Goal: Information Seeking & Learning: Learn about a topic

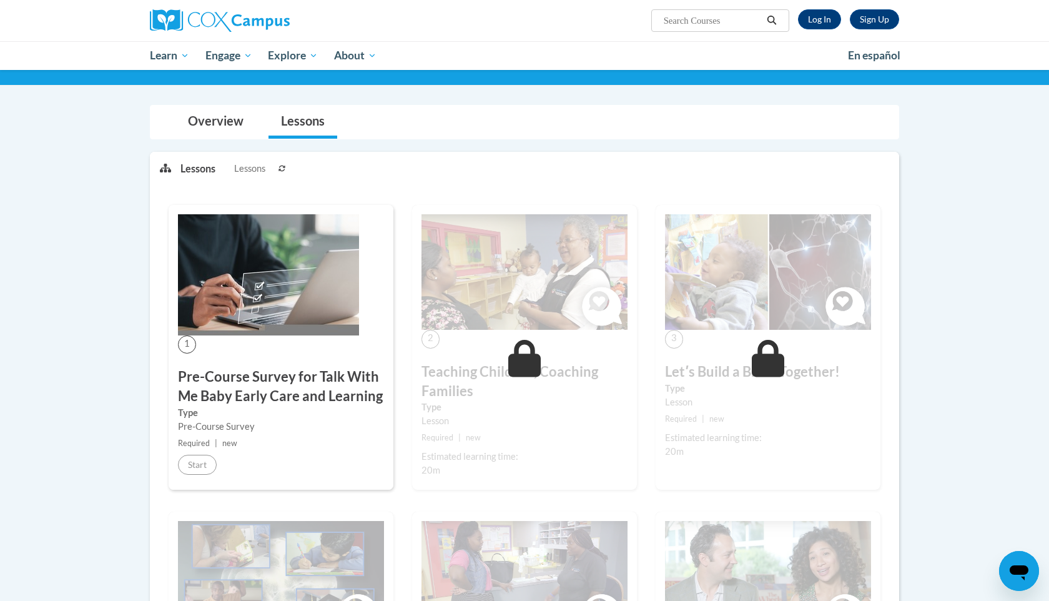
scroll to position [118, 0]
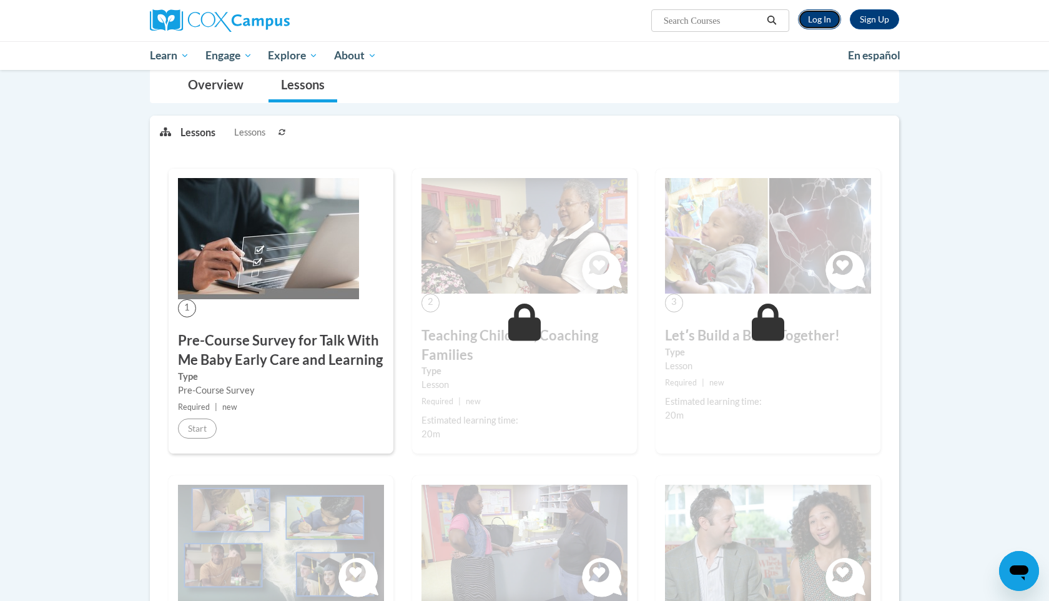
click at [593, 16] on link "Log In" at bounding box center [819, 19] width 43 height 20
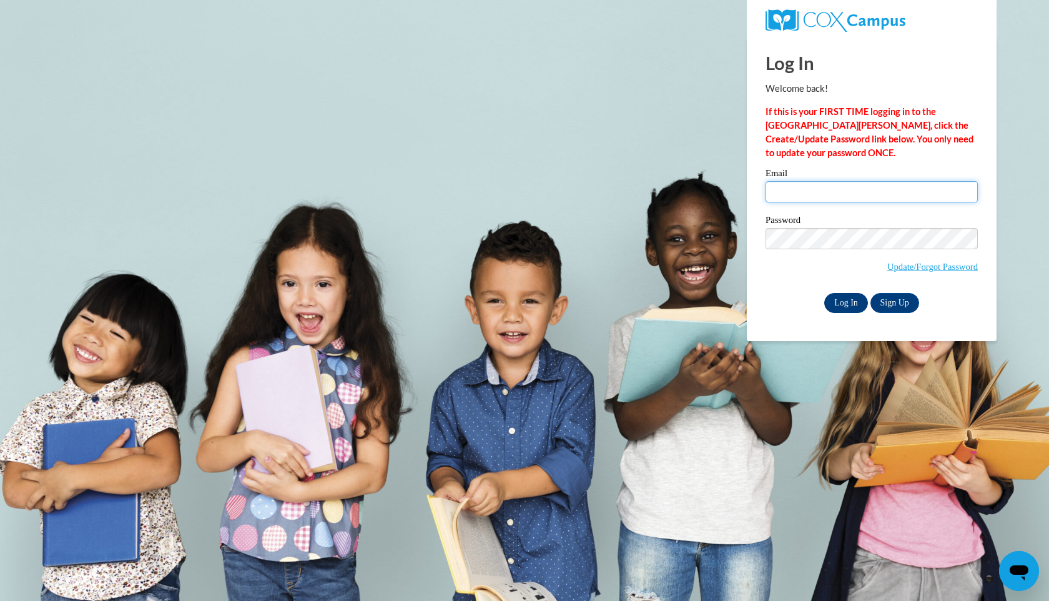
type input "ralphsius@yahoo.com"
click at [846, 306] on input "Log In" at bounding box center [846, 303] width 44 height 20
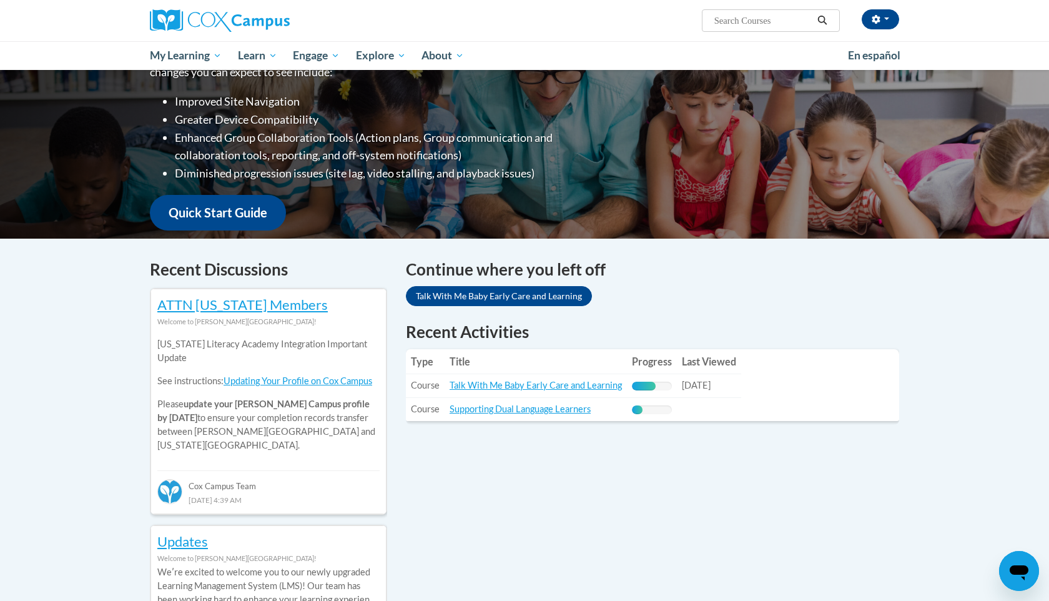
scroll to position [215, 0]
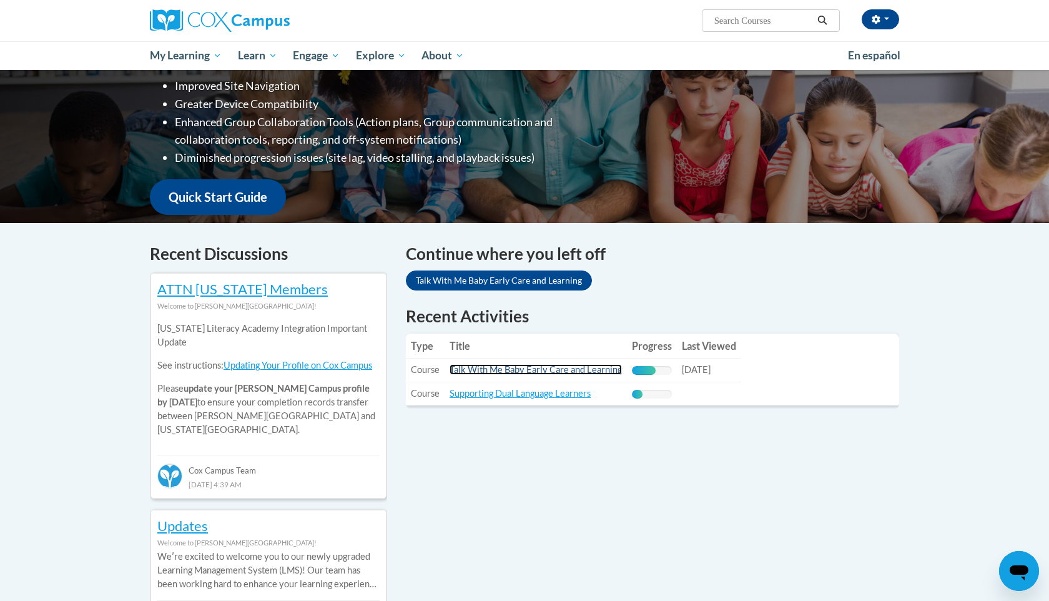
click at [530, 373] on link "Talk With Me Baby Early Care and Learning" at bounding box center [536, 369] width 172 height 11
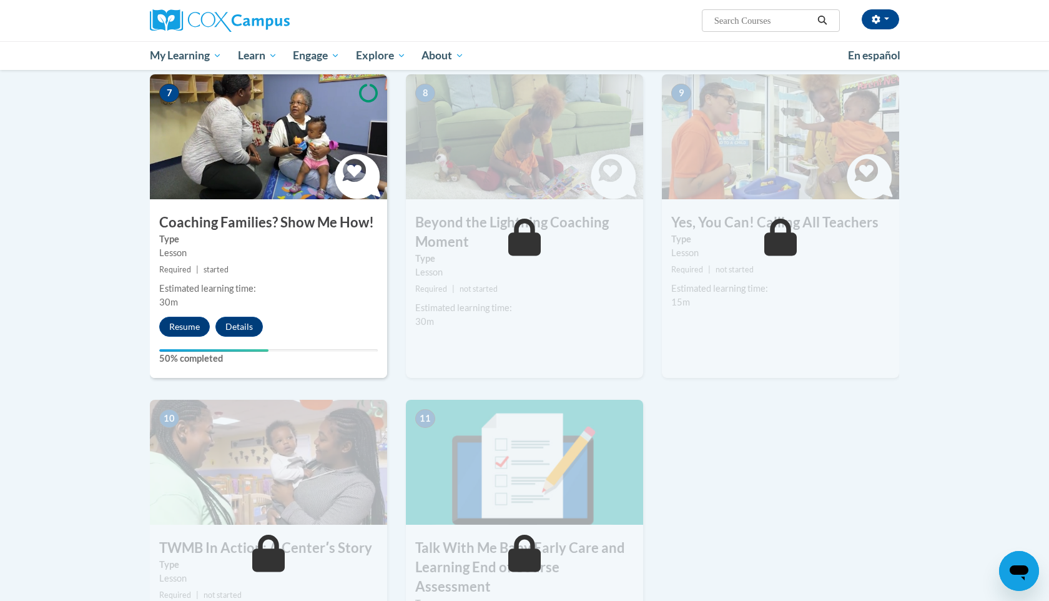
scroll to position [937, 0]
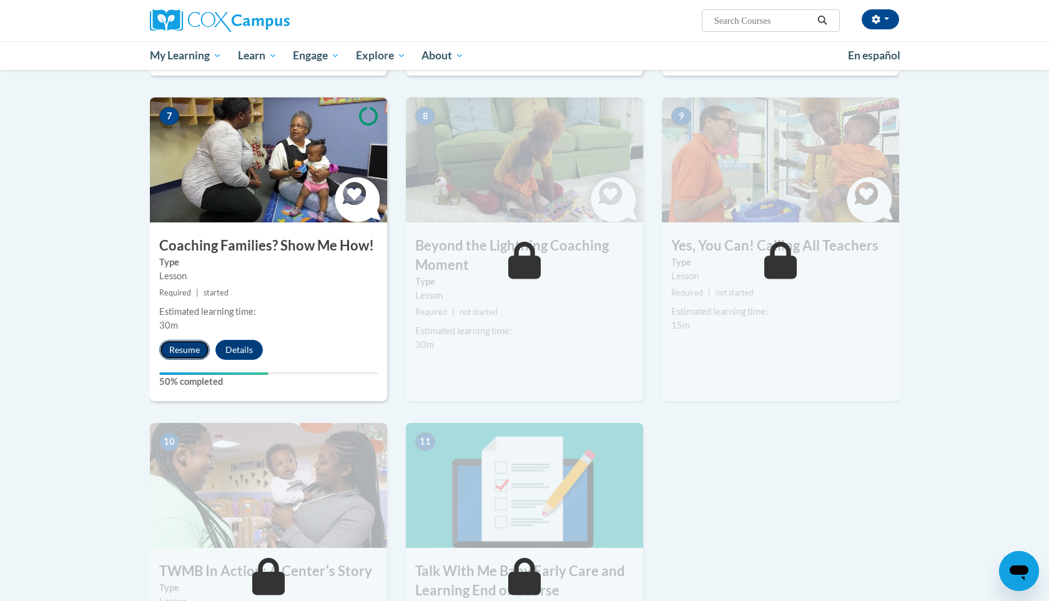
click at [194, 340] on button "Resume" at bounding box center [184, 350] width 51 height 20
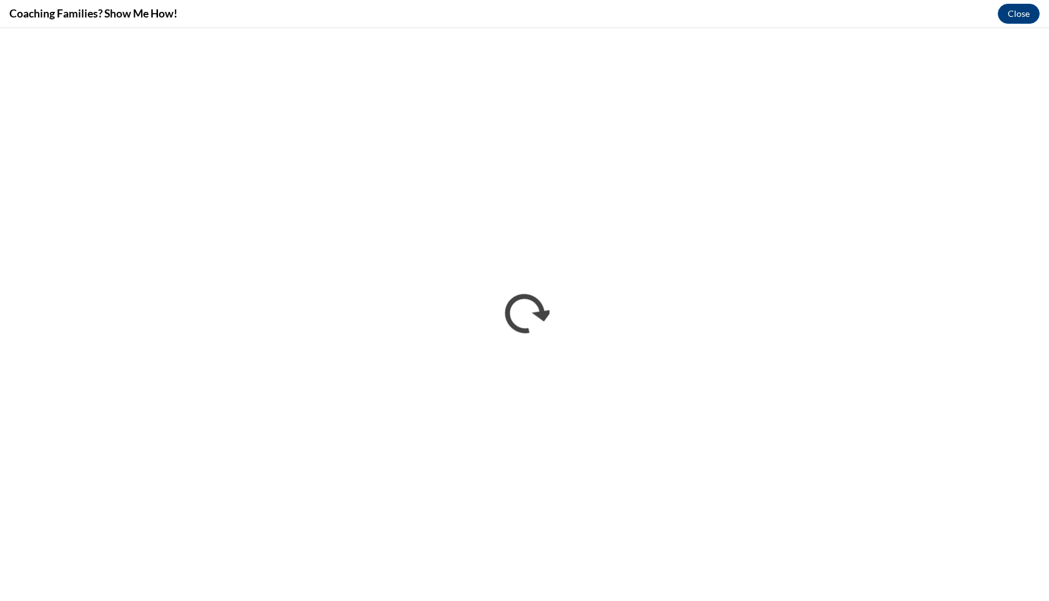
scroll to position [0, 0]
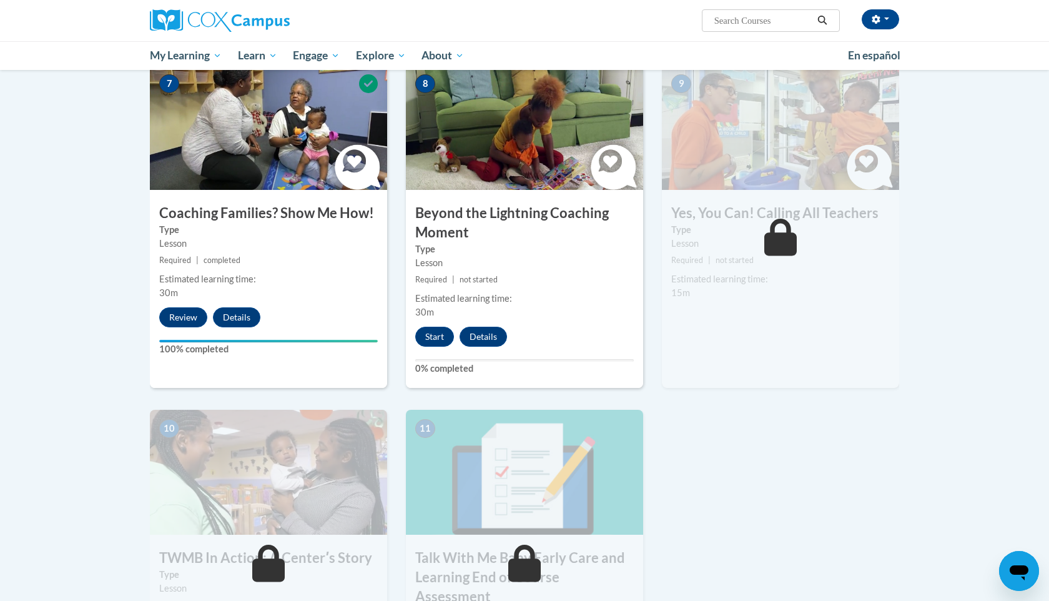
scroll to position [847, 0]
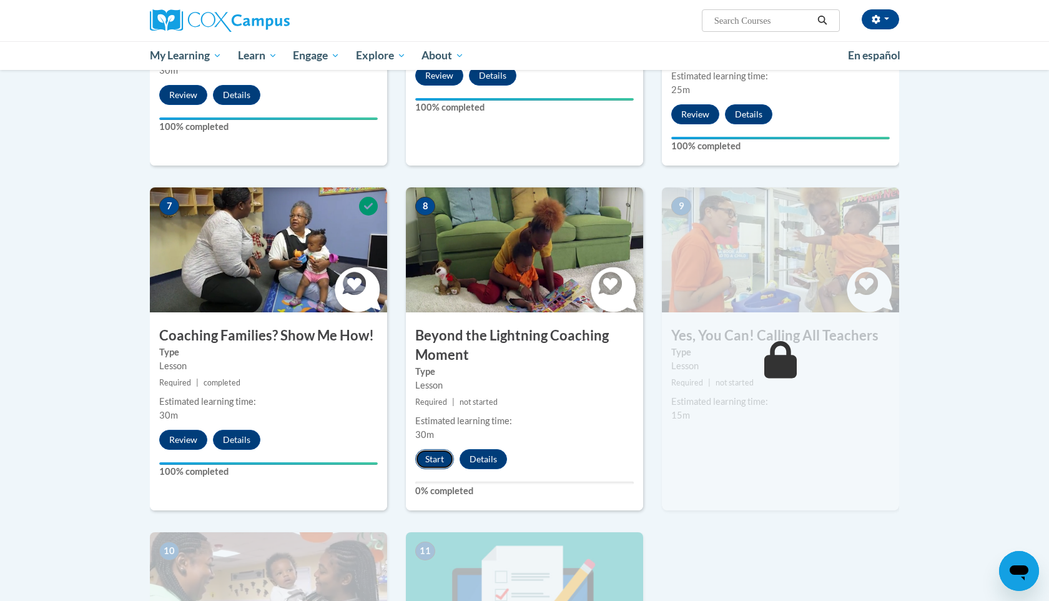
click at [445, 449] on button "Start" at bounding box center [434, 459] width 39 height 20
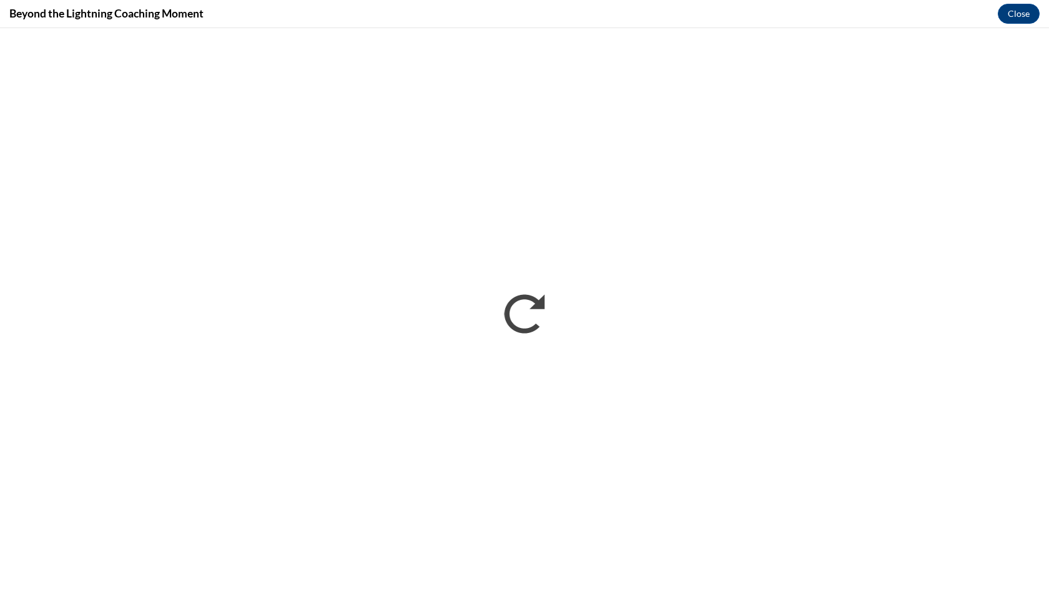
scroll to position [0, 0]
